Goal: Task Accomplishment & Management: Manage account settings

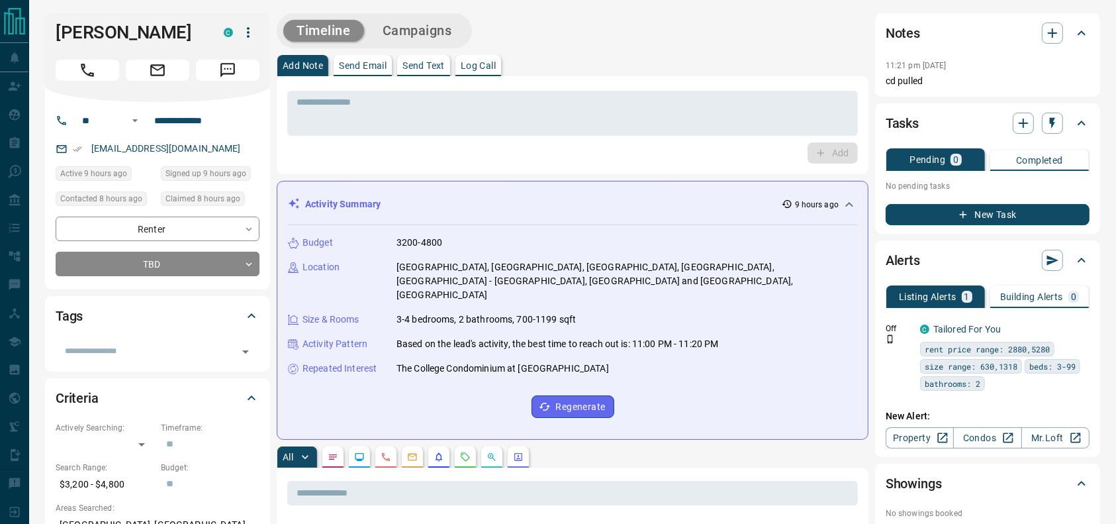
click at [86, 77] on icon "Call" at bounding box center [87, 70] width 17 height 17
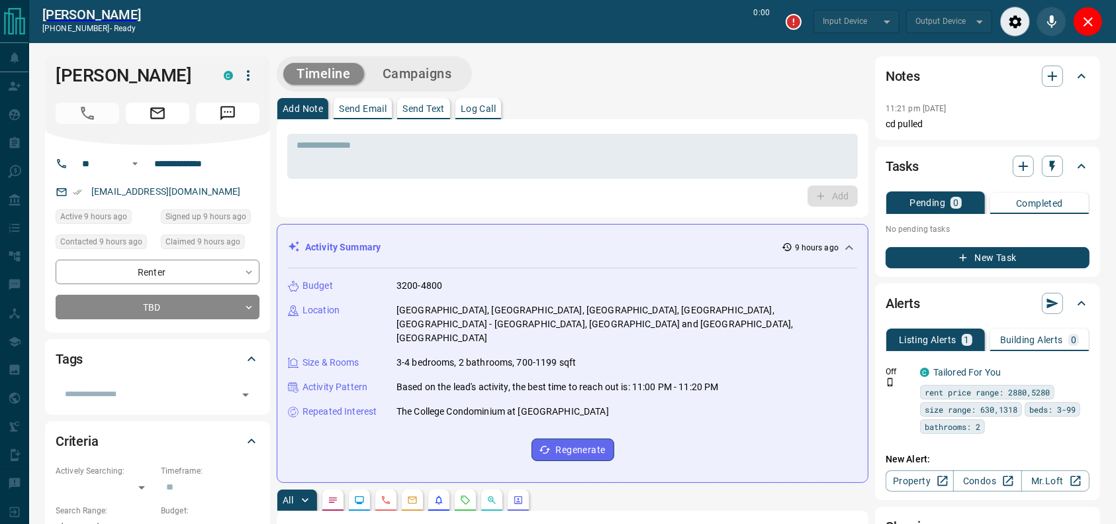
click at [784, 132] on div "* ​" at bounding box center [572, 154] width 571 height 49
type input "*******"
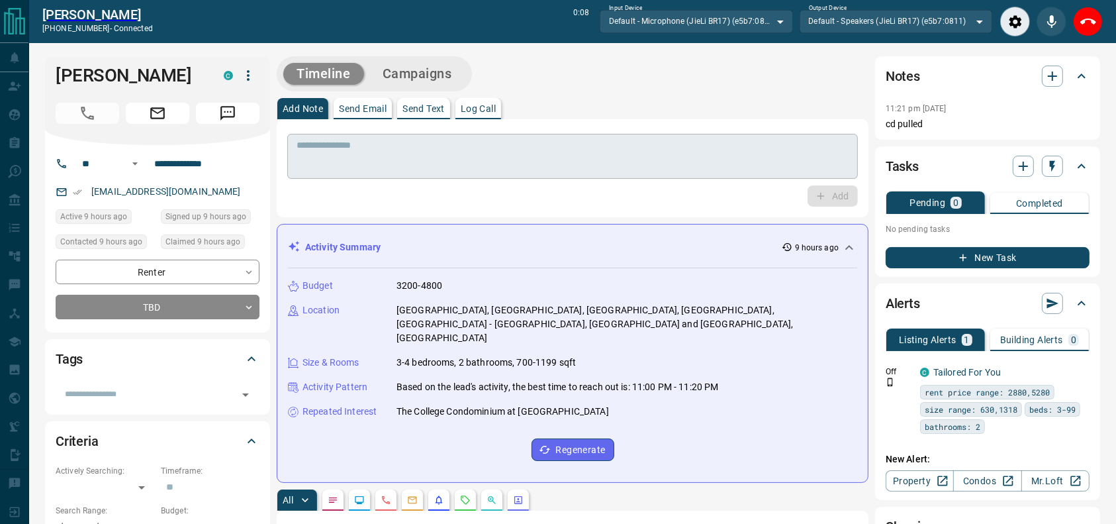
click at [759, 155] on textarea at bounding box center [573, 157] width 552 height 34
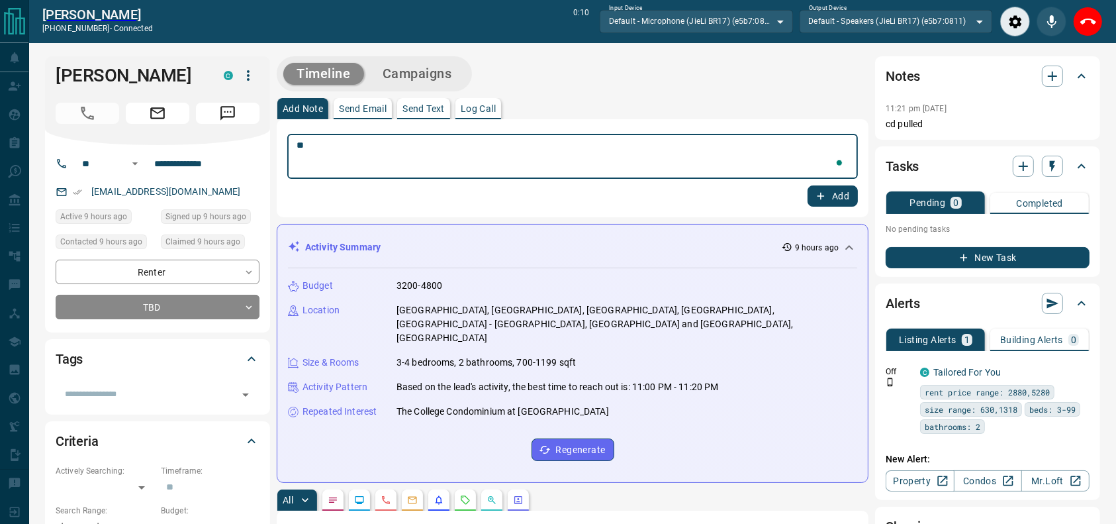
type textarea "*"
type textarea "**********"
click at [668, 104] on div "Add Note Send Email Send Text Log Call" at bounding box center [573, 108] width 592 height 21
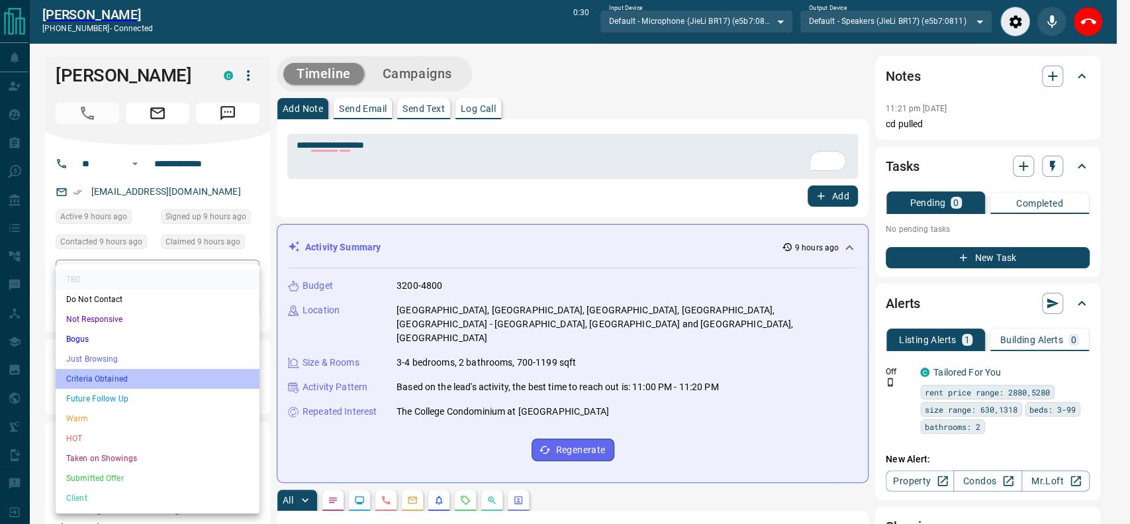
click at [175, 369] on li "Criteria Obtained" at bounding box center [158, 379] width 204 height 20
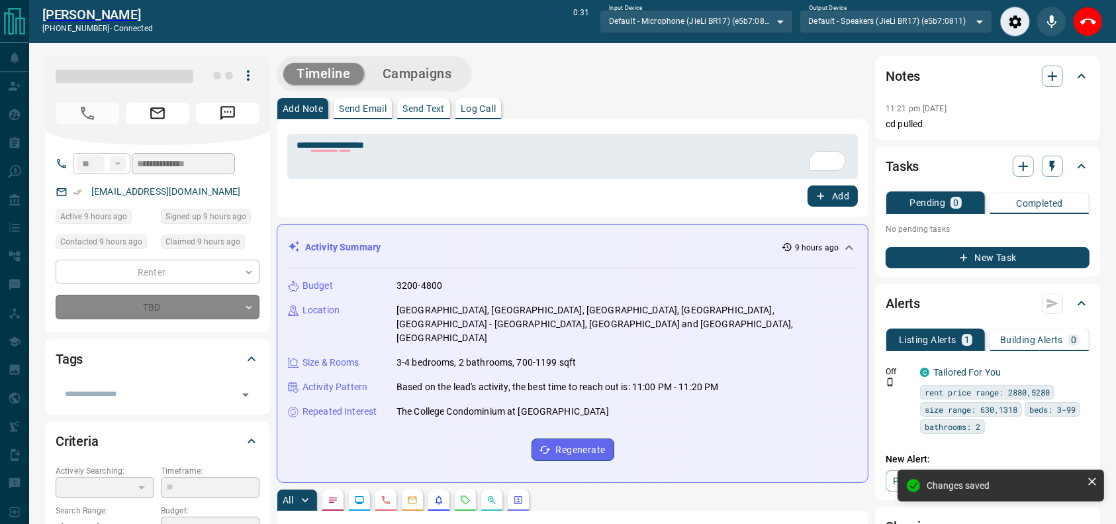
click at [169, 296] on div "TBD" at bounding box center [158, 307] width 204 height 24
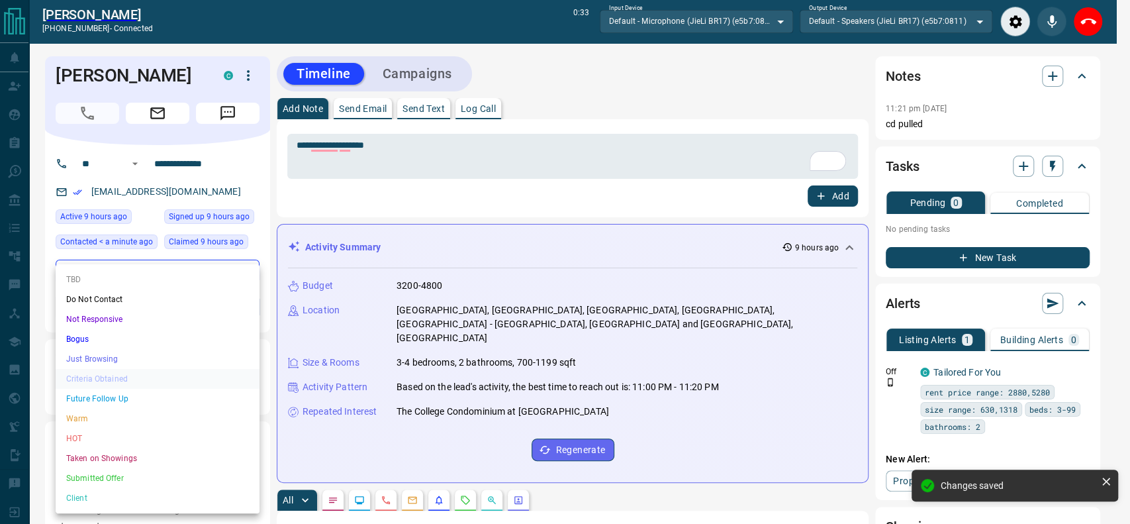
click at [148, 353] on li "Just Browsing" at bounding box center [158, 359] width 204 height 20
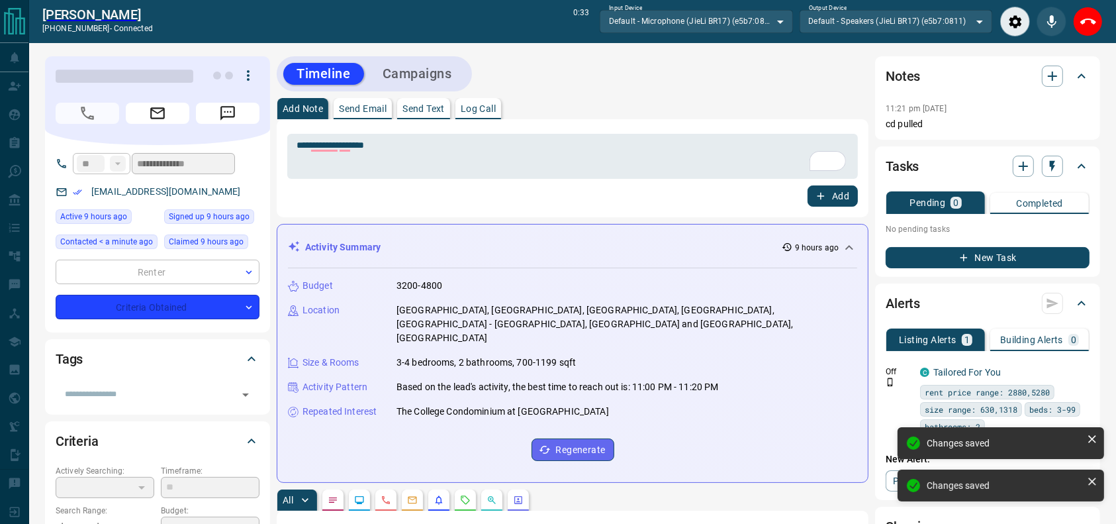
type input "*"
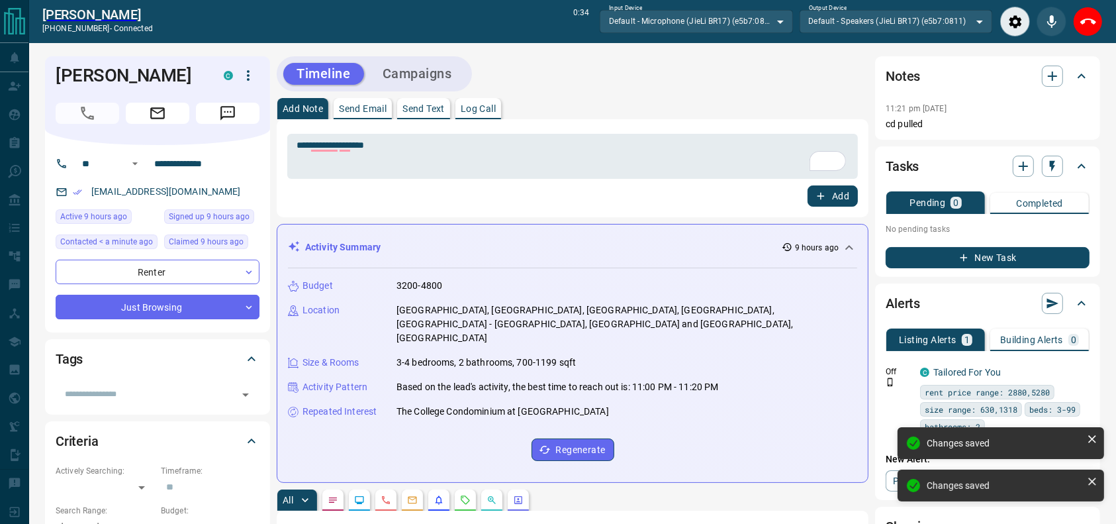
click at [1109, 33] on div "[PERSON_NAME] [PHONE_NUMBER] - connected 0:34 Input Device Default - Microphone…" at bounding box center [572, 21] width 1087 height 43
click at [1093, 24] on icon "End Call" at bounding box center [1088, 22] width 16 height 6
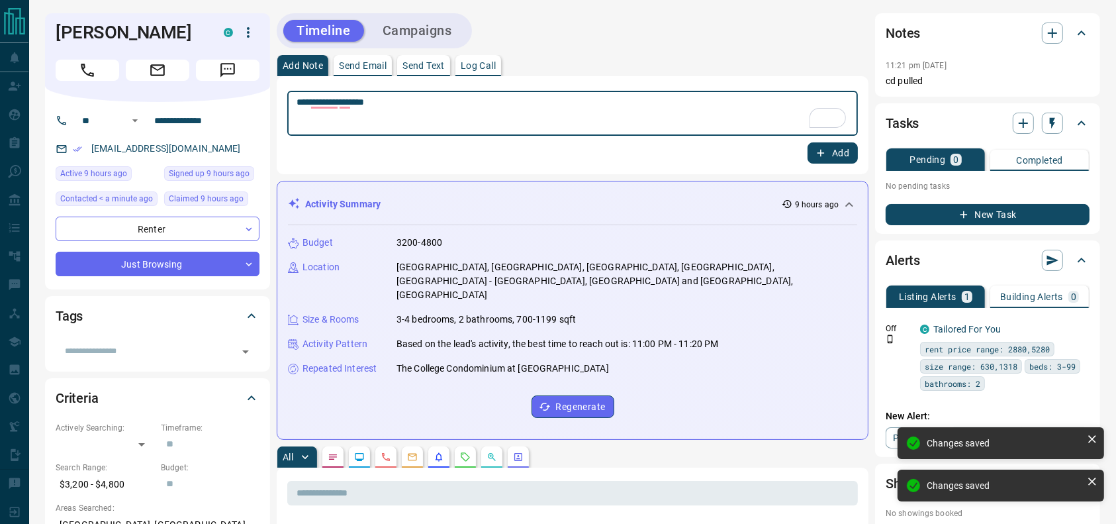
click at [601, 109] on textarea "**********" at bounding box center [573, 114] width 552 height 34
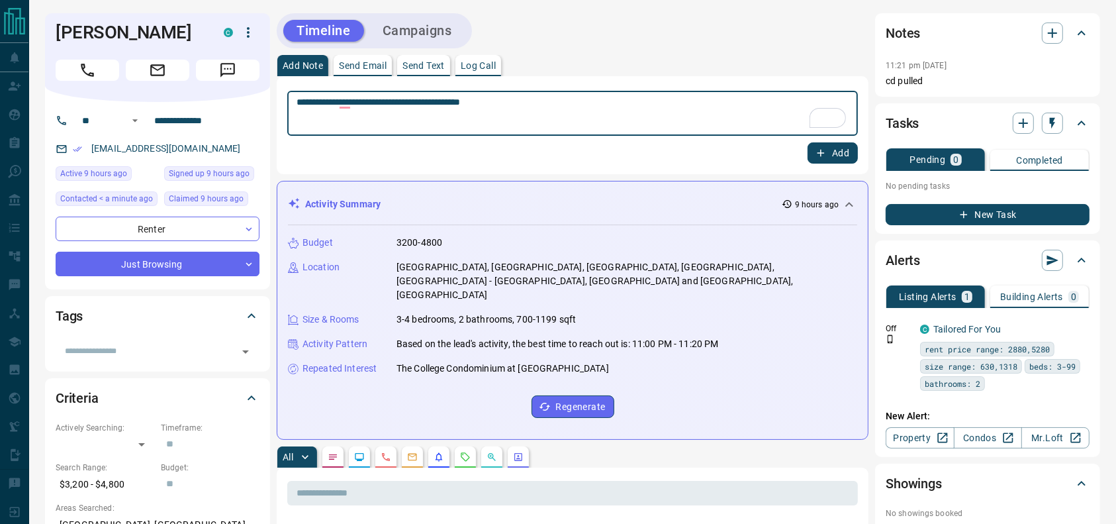
type textarea "**********"
click at [831, 150] on button "Add" at bounding box center [832, 152] width 50 height 21
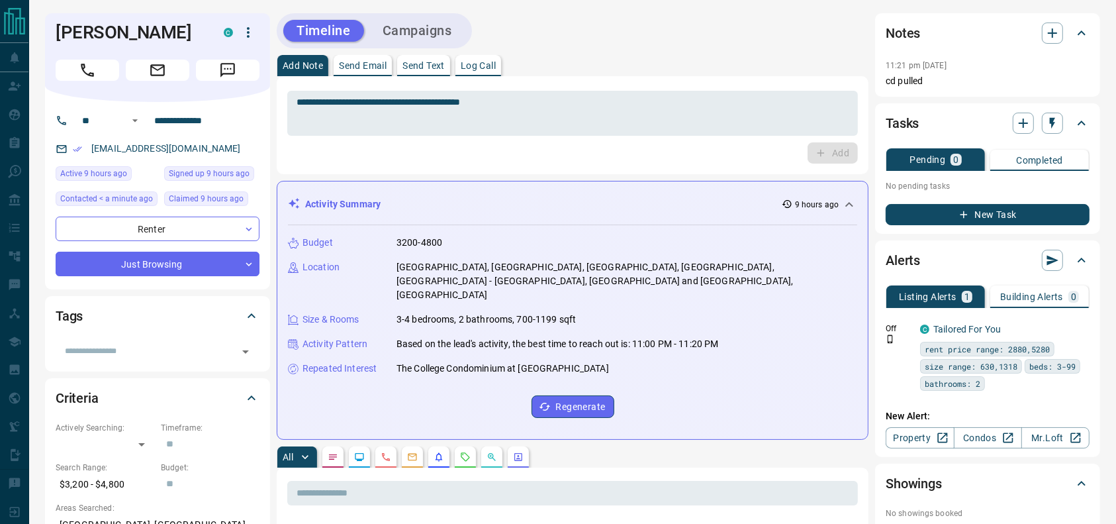
click at [394, 24] on button "Campaigns" at bounding box center [417, 31] width 96 height 22
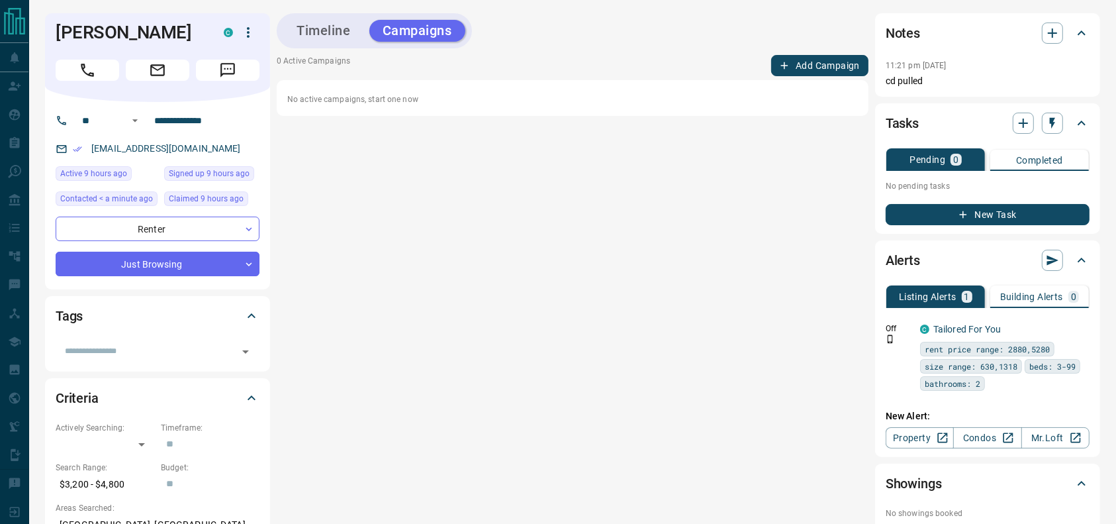
click at [784, 54] on div "Timeline Campaigns 0 Active Campaigns Add Campaign No active campaigns, start o…" at bounding box center [573, 287] width 592 height 549
click at [785, 56] on button "Add Campaign" at bounding box center [819, 65] width 97 height 21
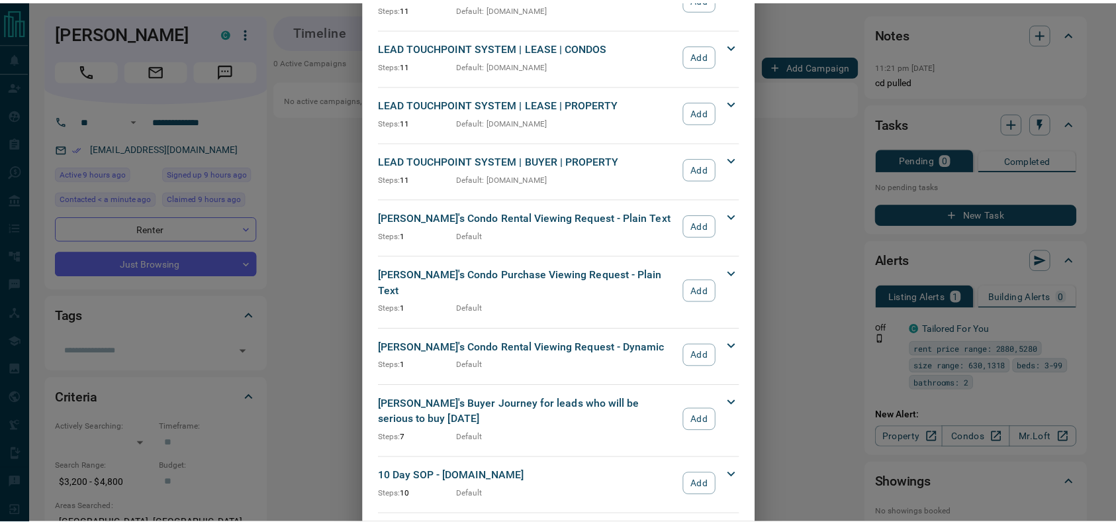
scroll to position [482, 0]
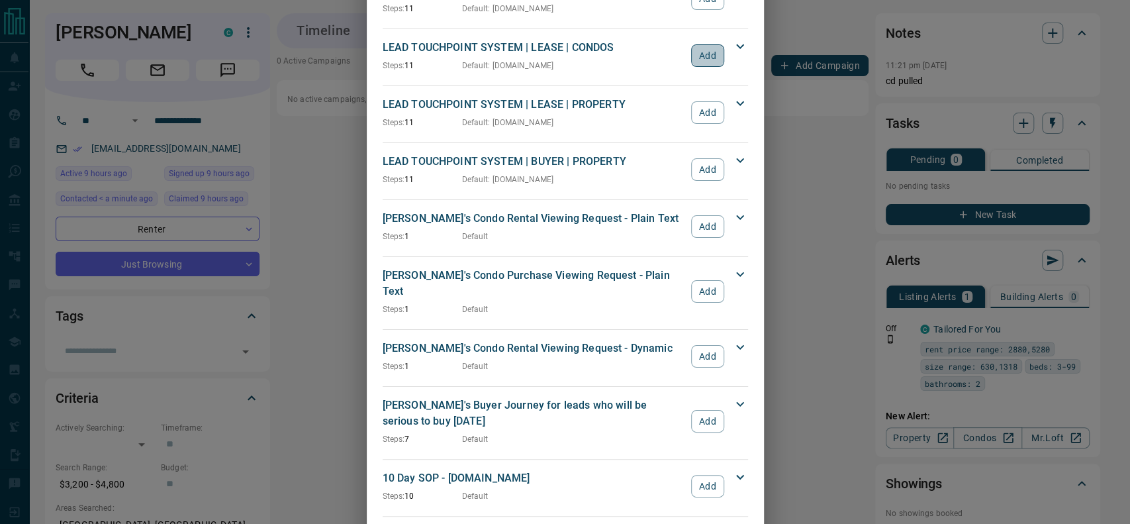
click at [699, 55] on button "Add" at bounding box center [707, 55] width 32 height 23
